Goal: Information Seeking & Learning: Learn about a topic

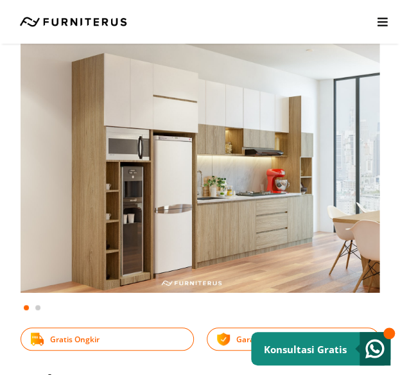
scroll to position [64, 0]
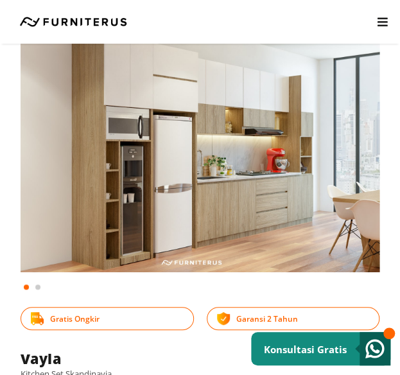
click at [39, 287] on span at bounding box center [37, 286] width 5 height 5
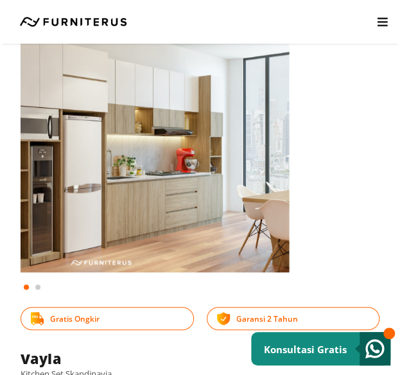
click at [112, 179] on img at bounding box center [109, 146] width 359 height 251
click at [85, 176] on img at bounding box center [109, 146] width 359 height 251
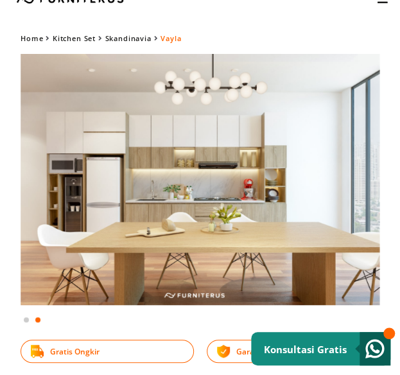
scroll to position [0, 0]
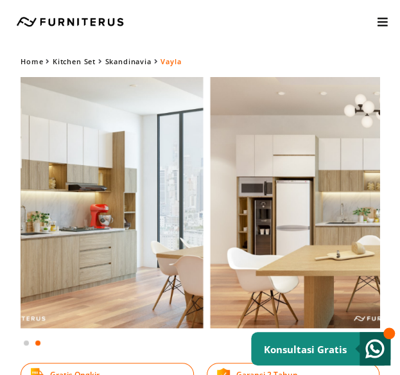
click at [284, 288] on img at bounding box center [389, 202] width 359 height 251
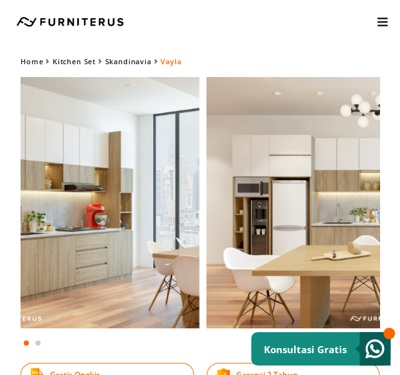
click at [53, 205] on img at bounding box center [19, 202] width 359 height 251
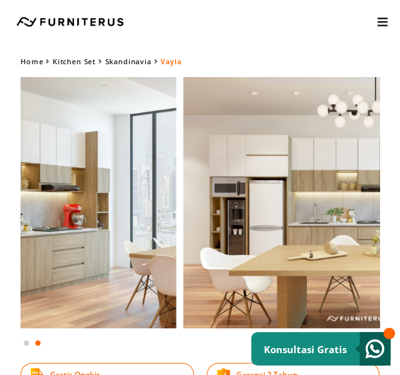
click at [358, 233] on img at bounding box center [362, 202] width 359 height 251
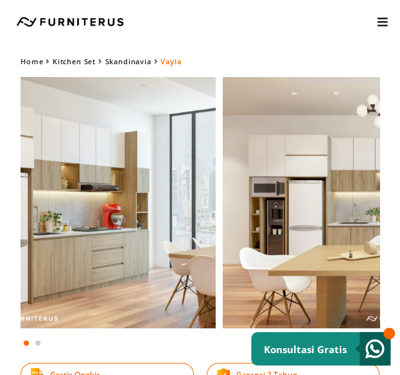
click at [148, 216] on img at bounding box center [36, 202] width 359 height 251
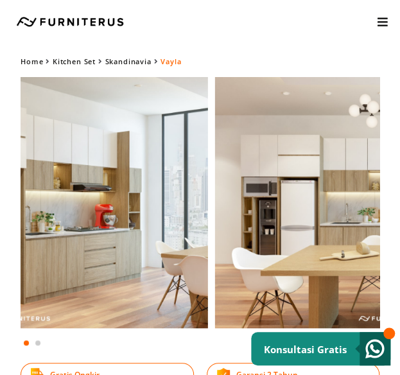
click at [0, 216] on html "Kitchen Set Lemari Custom Interior Set Portfolio KONSULTASI GRATIS Kitchen Set …" at bounding box center [200, 187] width 400 height 375
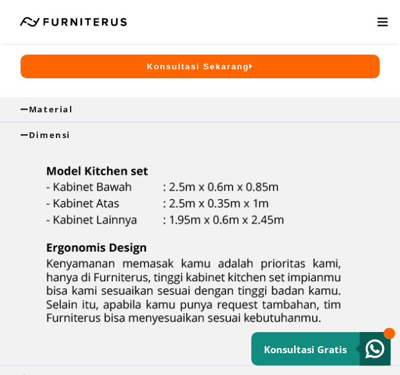
scroll to position [449, 0]
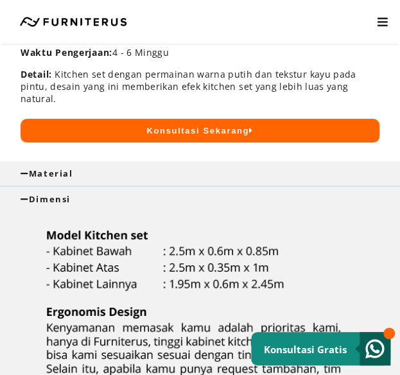
drag, startPoint x: 266, startPoint y: 181, endPoint x: 262, endPoint y: 156, distance: 25.3
click at [262, 161] on div "Material Dimensi Rincian Harga" at bounding box center [200, 308] width 400 height 294
click at [255, 217] on img at bounding box center [200, 319] width 359 height 205
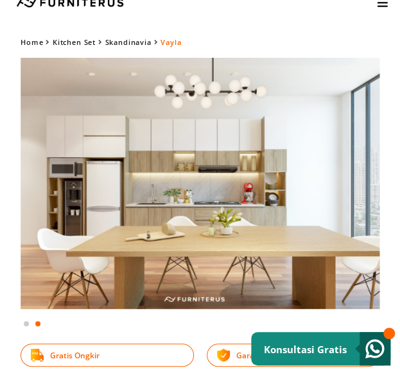
scroll to position [0, 0]
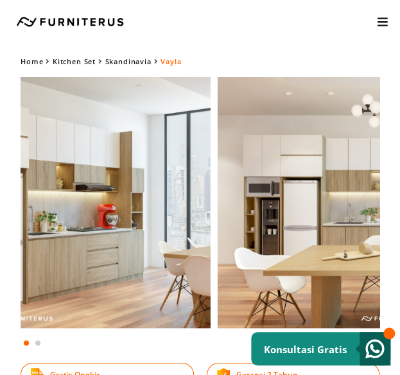
click at [0, 278] on html "Kitchen Set Lemari Custom Interior Set Portfolio KONSULTASI GRATIS Kitchen Set …" at bounding box center [200, 187] width 400 height 375
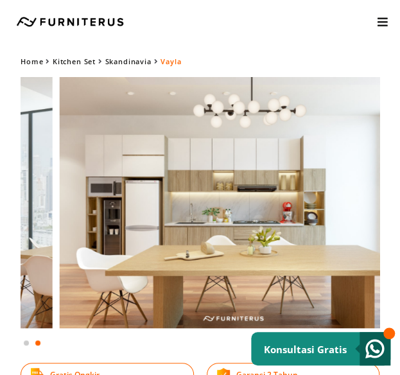
click at [236, 269] on img at bounding box center [239, 202] width 359 height 251
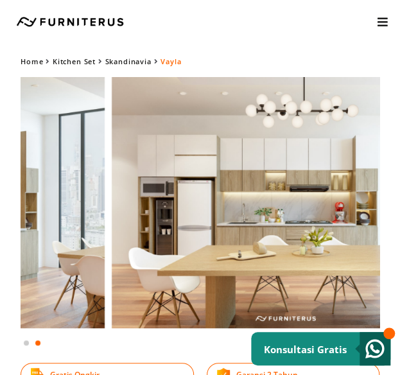
click at [379, 248] on div "Home Kitchen Set [GEOGRAPHIC_DATA] [GEOGRAPHIC_DATA] Gratis Ongkir Garansi 2 Ta…" at bounding box center [200, 219] width 400 height 332
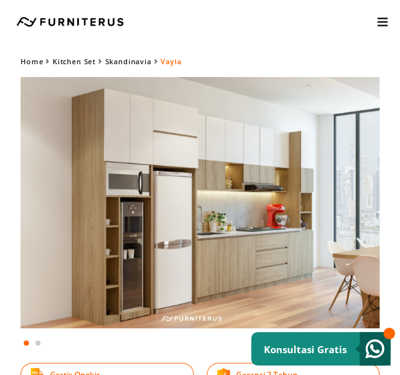
click at [46, 250] on img at bounding box center [200, 202] width 359 height 251
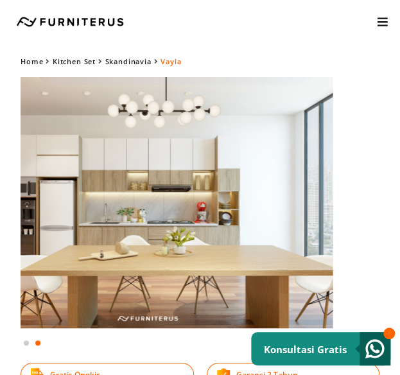
click at [160, 173] on img at bounding box center [153, 202] width 359 height 251
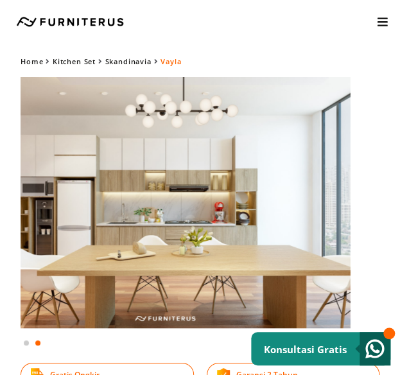
click at [164, 232] on img at bounding box center [171, 202] width 359 height 251
